Goal: Entertainment & Leisure: Consume media (video, audio)

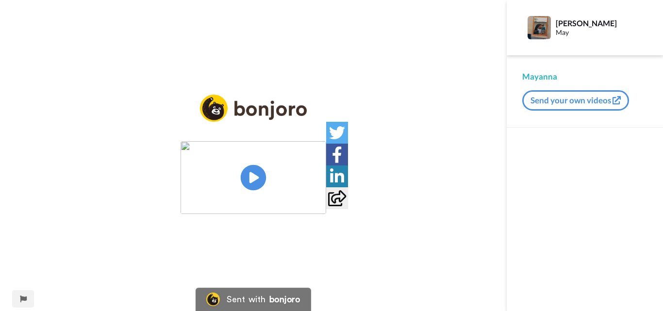
click at [259, 182] on img at bounding box center [254, 177] width 146 height 73
click at [259, 182] on icon at bounding box center [254, 178] width 26 height 26
click at [226, 182] on img at bounding box center [254, 177] width 146 height 73
click at [258, 174] on icon at bounding box center [254, 178] width 26 height 26
click at [265, 172] on icon "Play/Pause" at bounding box center [254, 178] width 26 height 46
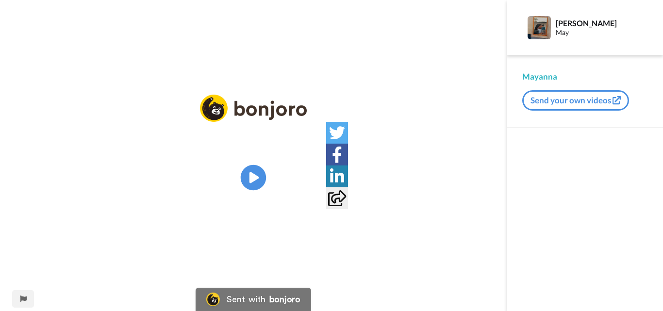
click at [262, 174] on icon at bounding box center [254, 178] width 26 height 26
drag, startPoint x: 335, startPoint y: 200, endPoint x: 355, endPoint y: 215, distance: 25.3
click at [336, 201] on icon at bounding box center [337, 198] width 18 height 16
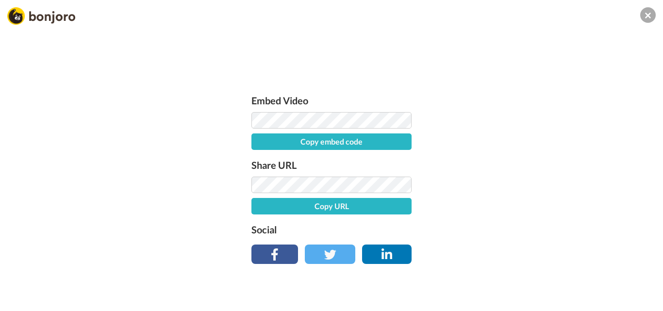
click at [358, 209] on button "Copy URL" at bounding box center [331, 206] width 160 height 17
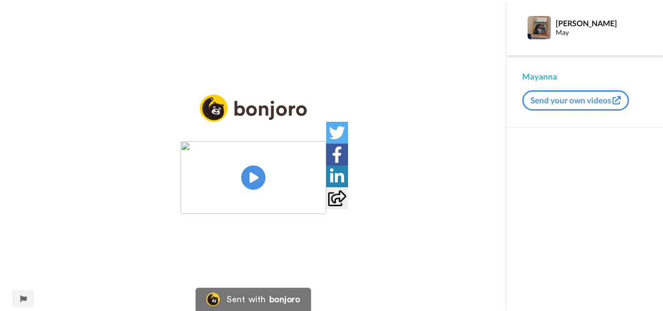
click at [266, 174] on img at bounding box center [254, 177] width 146 height 73
click at [253, 177] on icon "Play/Pause" at bounding box center [254, 178] width 26 height 46
click at [257, 157] on icon "Play/Pause" at bounding box center [254, 178] width 26 height 46
click at [257, 171] on icon at bounding box center [254, 178] width 26 height 26
click at [452, 187] on div "Play/Pause" at bounding box center [253, 162] width 507 height 134
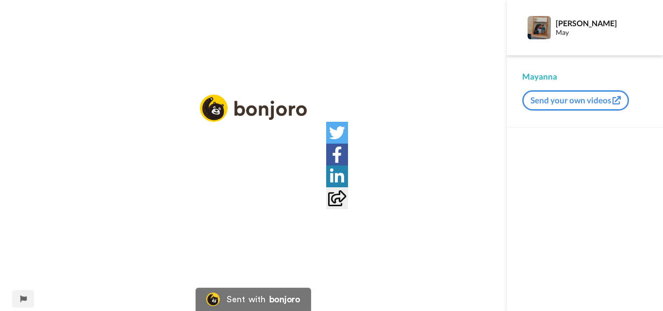
click at [252, 182] on icon at bounding box center [254, 178] width 26 height 26
click at [252, 182] on icon "Play/Pause" at bounding box center [254, 178] width 26 height 46
click at [246, 178] on icon at bounding box center [254, 178] width 26 height 26
click at [249, 176] on icon at bounding box center [254, 178] width 26 height 26
click at [247, 179] on img at bounding box center [254, 177] width 146 height 73
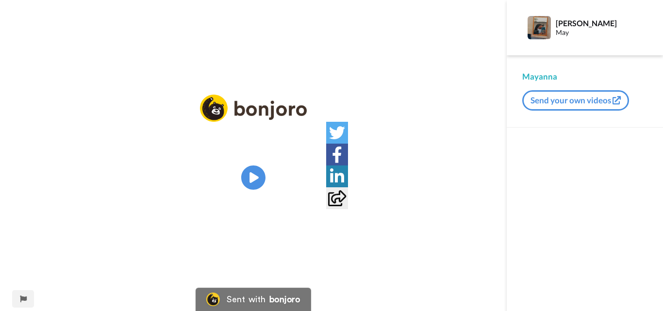
click at [235, 180] on video at bounding box center [254, 177] width 146 height 73
drag, startPoint x: 270, startPoint y: 185, endPoint x: 233, endPoint y: 162, distance: 43.6
drag, startPoint x: 233, startPoint y: 162, endPoint x: 266, endPoint y: 185, distance: 40.0
click at [266, 185] on video at bounding box center [254, 177] width 146 height 73
drag, startPoint x: 264, startPoint y: 184, endPoint x: 259, endPoint y: 185, distance: 4.9
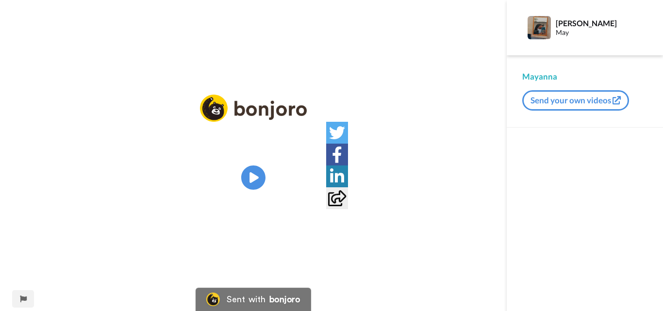
drag, startPoint x: 259, startPoint y: 185, endPoint x: 232, endPoint y: 179, distance: 27.0
click at [232, 179] on video at bounding box center [254, 177] width 146 height 73
click at [262, 186] on icon at bounding box center [254, 178] width 26 height 26
click at [254, 167] on icon at bounding box center [254, 178] width 26 height 26
drag, startPoint x: 255, startPoint y: 166, endPoint x: 92, endPoint y: 204, distance: 167.2
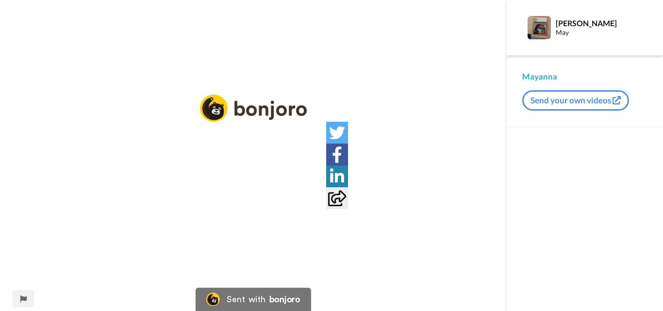
click at [82, 204] on div "Play/Pause" at bounding box center [253, 162] width 507 height 134
drag, startPoint x: 251, startPoint y: 181, endPoint x: 225, endPoint y: 175, distance: 27.3
click at [225, 175] on video at bounding box center [254, 177] width 146 height 73
click at [256, 175] on icon at bounding box center [254, 178] width 26 height 26
drag, startPoint x: 256, startPoint y: 175, endPoint x: 222, endPoint y: 174, distance: 34.0
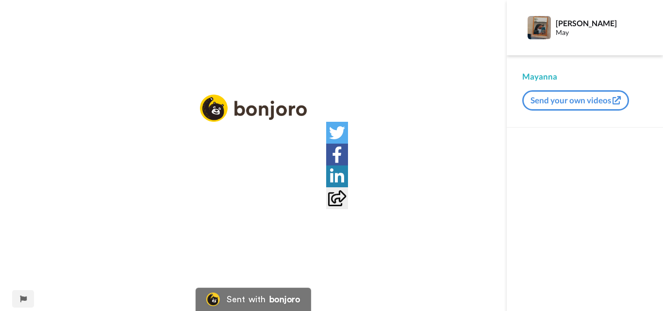
click at [338, 47] on div "Play/Pause" at bounding box center [253, 155] width 507 height 311
drag, startPoint x: 261, startPoint y: 178, endPoint x: 214, endPoint y: 232, distance: 71.2
click at [261, 178] on img at bounding box center [254, 177] width 146 height 73
click at [252, 184] on icon at bounding box center [254, 178] width 26 height 26
